Goal: Task Accomplishment & Management: Manage account settings

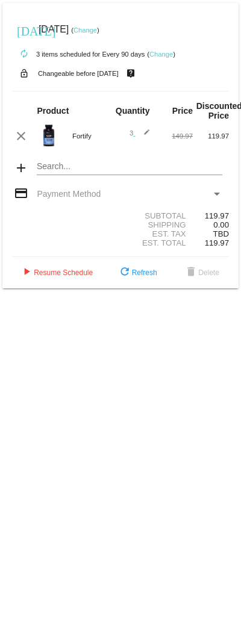
click at [97, 28] on link "Change" at bounding box center [84, 29] width 23 height 7
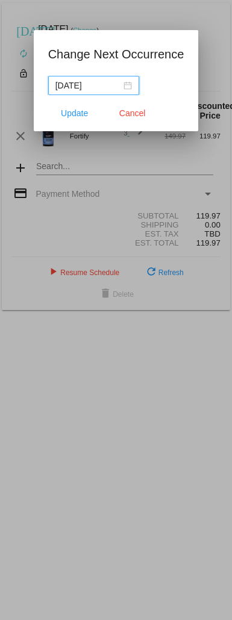
click at [104, 88] on input "[DATE]" at bounding box center [88, 85] width 66 height 13
click at [128, 92] on nz-date-picker "[DATE]" at bounding box center [93, 85] width 91 height 19
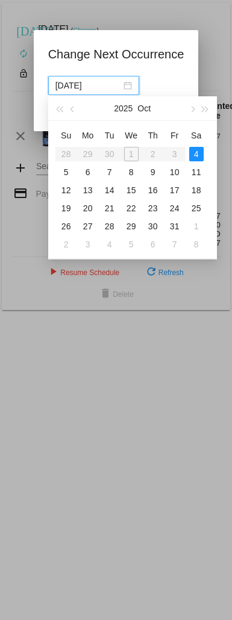
click at [131, 157] on table "Su Mo Tu We Th Fr Sa 28 29 30 1 2 3 4 5 6 7 8 9 10 11 12 13 14 15 16 17 18 19 2…" at bounding box center [131, 190] width 152 height 128
click at [131, 151] on table "Su Mo Tu We Th Fr Sa 28 29 30 1 2 3 4 5 6 7 8 9 10 11 12 13 14 15 16 17 18 19 2…" at bounding box center [131, 190] width 152 height 128
click at [132, 145] on table "Su Mo Tu We Th Fr Sa 28 29 30 1 2 3 4 5 6 7 8 9 10 11 12 13 14 15 16 17 18 19 2…" at bounding box center [131, 190] width 152 height 128
click at [132, 153] on table "Su Mo Tu We Th Fr Sa 28 29 30 1 2 3 4 5 6 7 8 9 10 11 12 13 14 15 16 17 18 19 2…" at bounding box center [131, 190] width 152 height 128
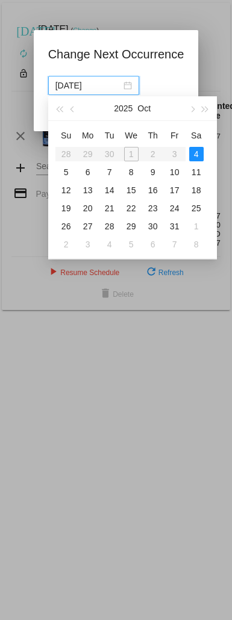
click at [174, 73] on app-change-next-occurrence-dialog "Change Next Occurrence [DATE] Update Cancel" at bounding box center [116, 88] width 136 height 87
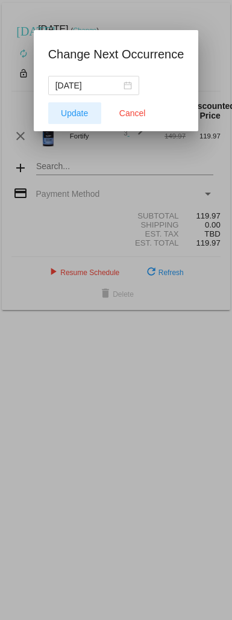
click at [78, 119] on button "Update" at bounding box center [74, 113] width 53 height 22
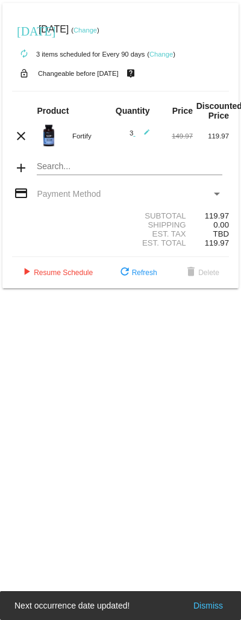
click at [143, 195] on div "Payment Method" at bounding box center [124, 194] width 174 height 10
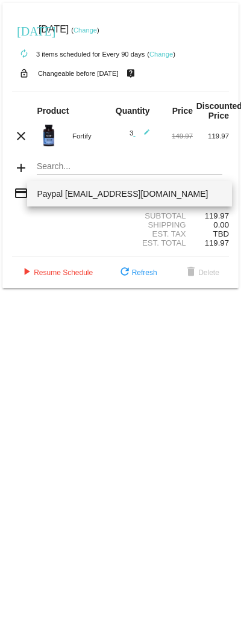
click at [13, 248] on div at bounding box center [120, 310] width 241 height 620
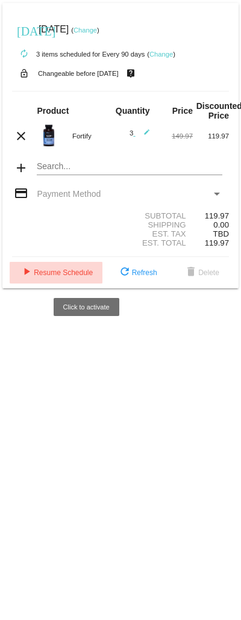
click at [94, 266] on button "play_arrow Resume Schedule" at bounding box center [56, 273] width 93 height 22
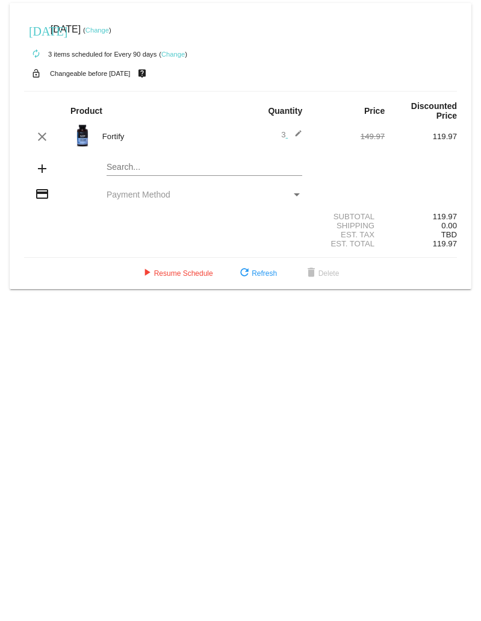
click at [234, 185] on div "Search..." at bounding box center [205, 169] width 196 height 34
click at [237, 201] on div "credit_card Payment Method" at bounding box center [240, 195] width 433 height 16
click at [296, 193] on div "Payment Method" at bounding box center [297, 194] width 6 height 3
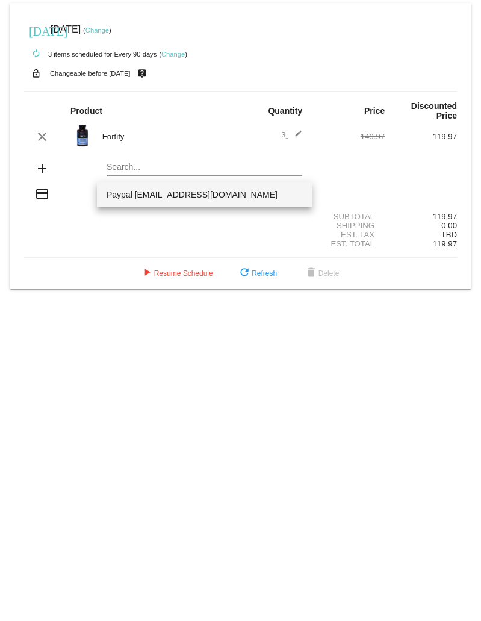
click at [270, 190] on span "Paypal [EMAIL_ADDRESS][DOMAIN_NAME]" at bounding box center [205, 194] width 196 height 25
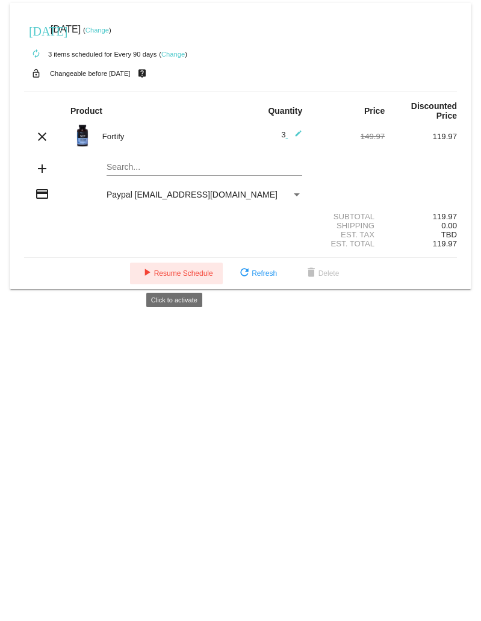
click at [192, 276] on span "play_arrow Resume Schedule" at bounding box center [176, 273] width 73 height 8
